Goal: Register for event/course

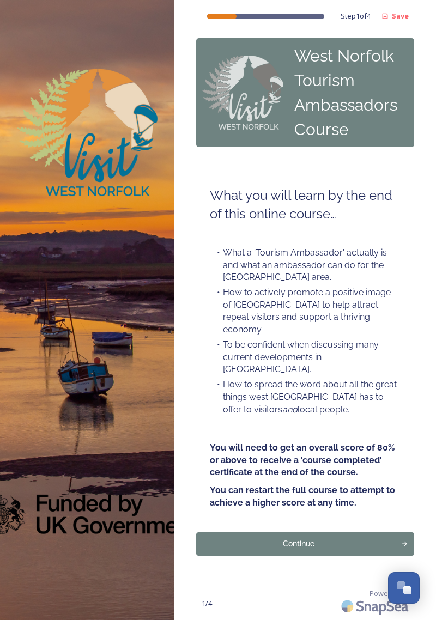
scroll to position [52, 0]
click at [336, 538] on div "Continue" at bounding box center [298, 543] width 193 height 11
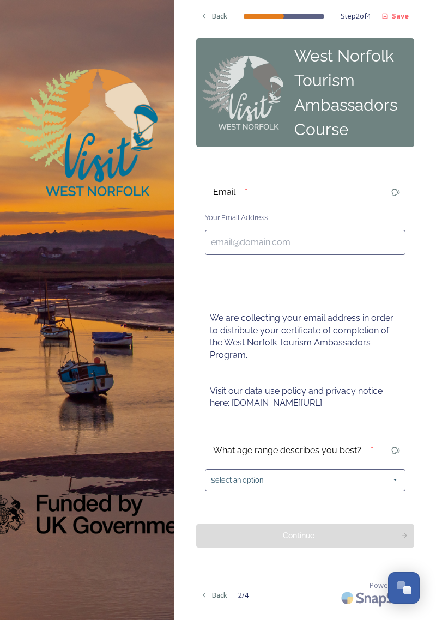
click at [237, 247] on input at bounding box center [305, 242] width 200 height 25
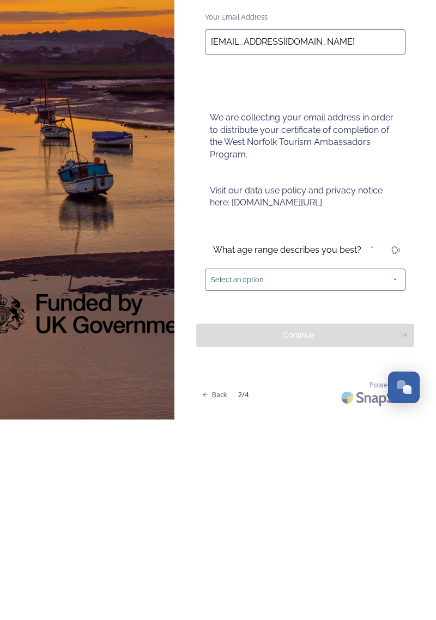
scroll to position [25, 0]
type input "[EMAIL_ADDRESS][DOMAIN_NAME]"
click at [394, 475] on icon at bounding box center [394, 479] width 9 height 9
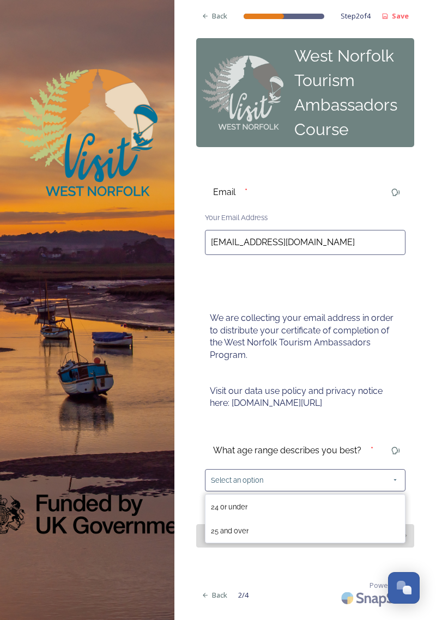
scroll to position [52, 0]
click at [247, 527] on span "25 and over" at bounding box center [230, 531] width 38 height 8
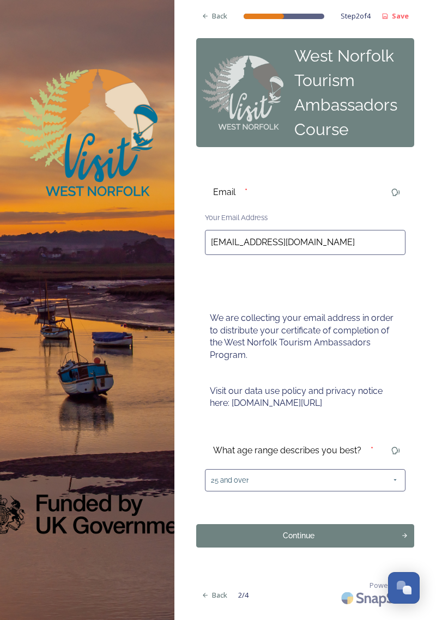
click at [366, 524] on button "Continue" at bounding box center [305, 535] width 218 height 23
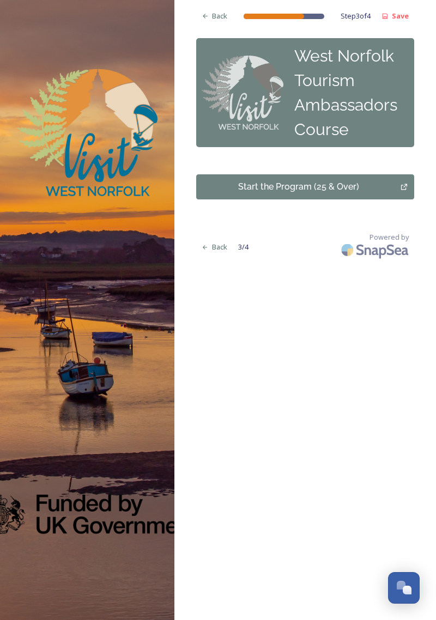
click at [322, 174] on button "Start the Program (25 & Over)" at bounding box center [305, 186] width 218 height 25
